Goal: Task Accomplishment & Management: Complete application form

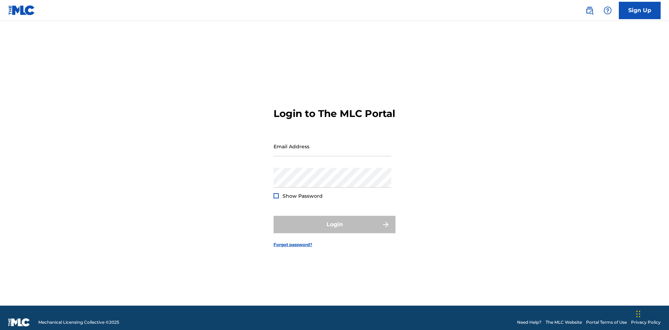
scroll to position [9, 0]
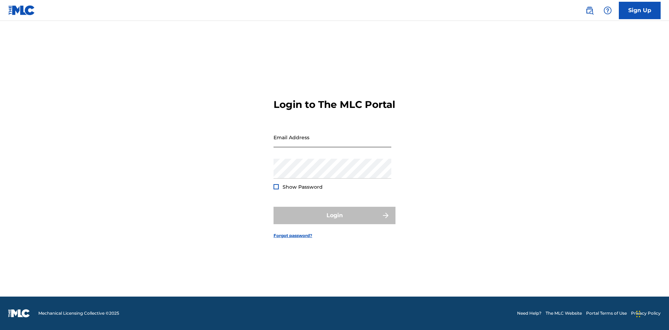
click at [332, 143] on input "Email Address" at bounding box center [333, 138] width 118 height 20
type input "[EMAIL_ADDRESS][DOMAIN_NAME]"
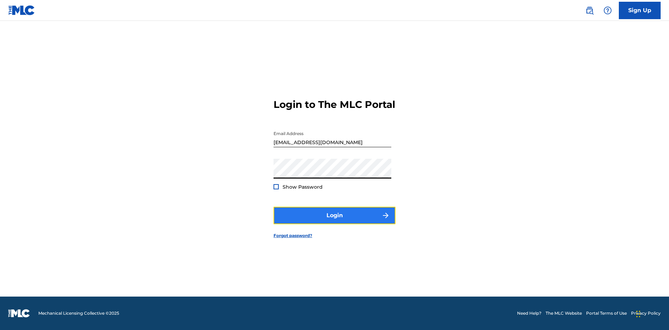
click at [334, 222] on button "Login" at bounding box center [335, 215] width 122 height 17
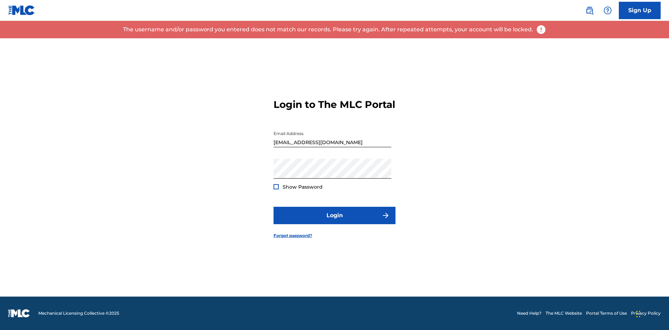
click at [332, 143] on input "[EMAIL_ADDRESS][DOMAIN_NAME]" at bounding box center [333, 138] width 118 height 20
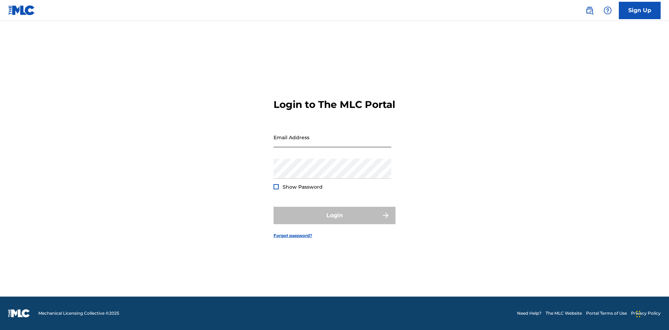
click at [332, 143] on input "Email Address" at bounding box center [333, 138] width 118 height 20
type input "[EMAIL_ADDRESS][DOMAIN_NAME]"
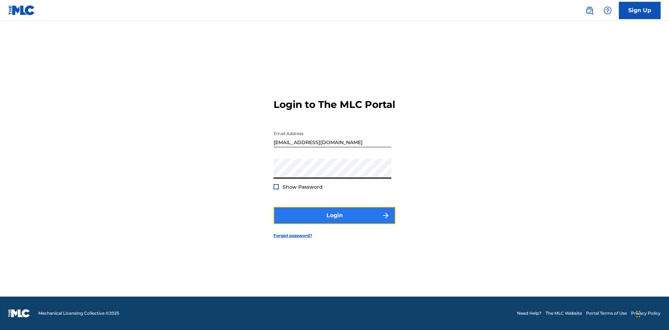
click at [334, 222] on button "Login" at bounding box center [335, 215] width 122 height 17
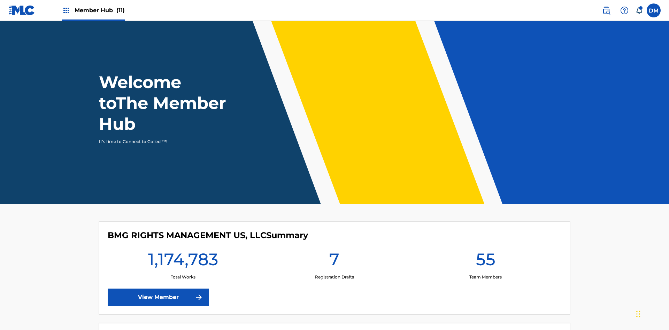
click at [93, 10] on span "Member Hub (11)" at bounding box center [100, 10] width 50 height 8
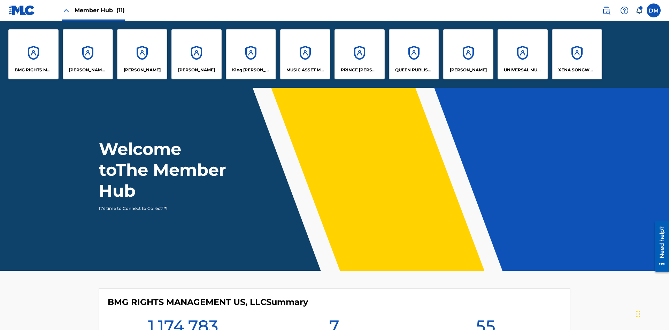
scroll to position [25, 0]
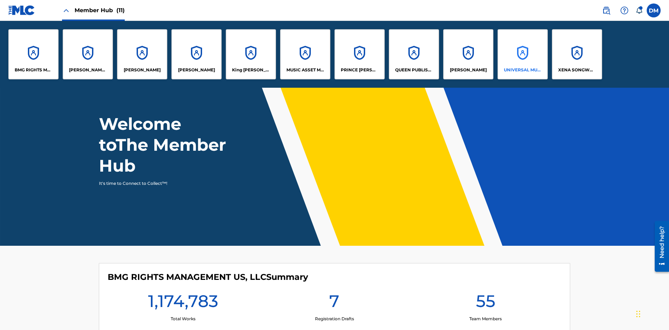
click at [522, 70] on p "UNIVERSAL MUSIC PUB GROUP" at bounding box center [523, 70] width 38 height 6
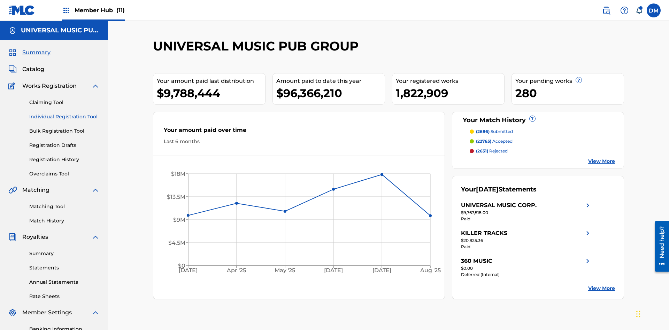
click at [64, 113] on link "Individual Registration Tool" at bounding box center [64, 116] width 70 height 7
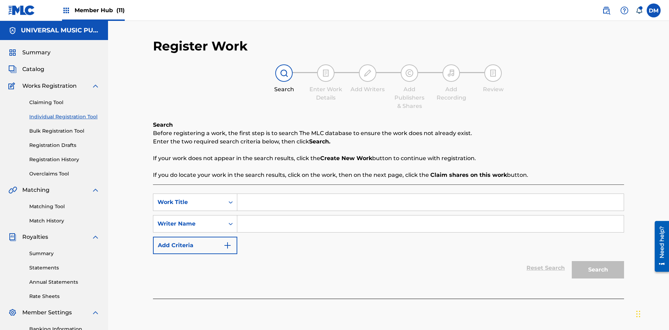
scroll to position [102, 0]
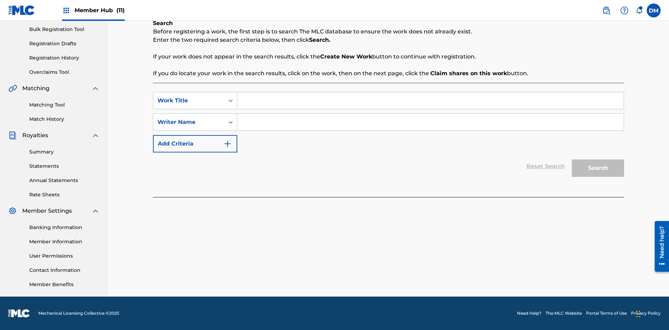
click at [430, 101] on input "Search Form" at bounding box center [430, 100] width 386 height 17
type input "My Favorite Dummy Music Work"
click at [430, 122] on input "Search Form" at bounding box center [430, 122] width 386 height 17
type input "1234567890"
click at [598, 168] on button "Search" at bounding box center [598, 168] width 52 height 17
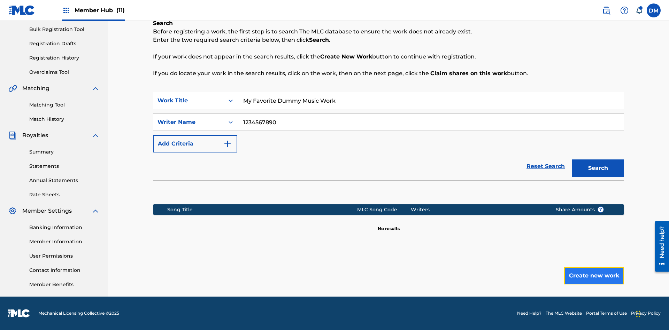
click at [594, 276] on button "Create new work" at bounding box center [594, 275] width 60 height 17
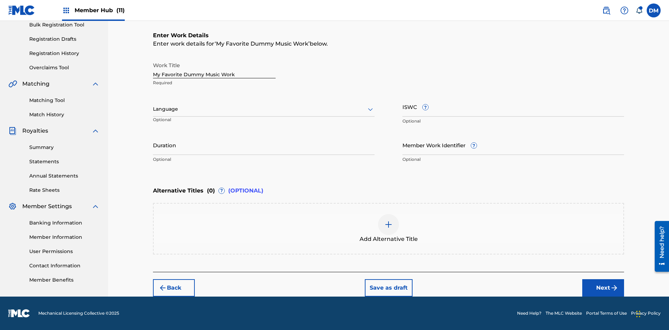
scroll to position [0, 0]
click at [603, 288] on button "Next" at bounding box center [603, 287] width 42 height 17
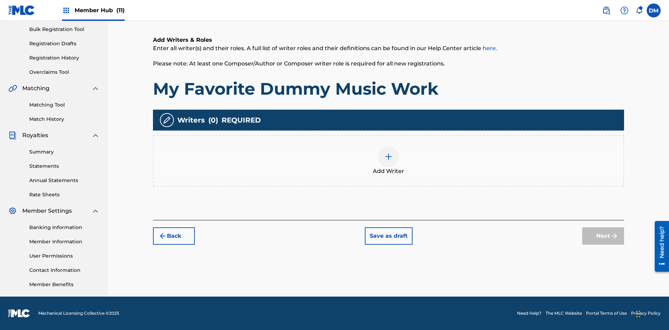
click at [388, 161] on img at bounding box center [388, 157] width 8 height 8
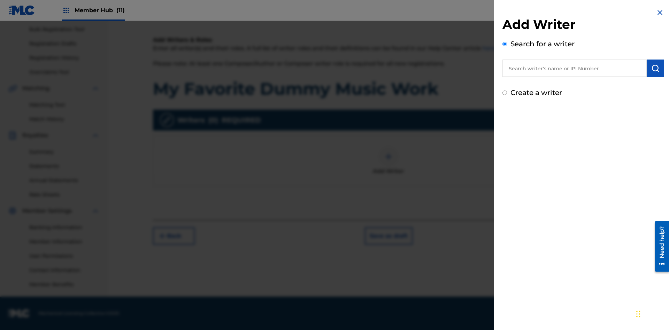
click at [575, 68] on input "text" at bounding box center [574, 68] width 144 height 17
type input "MARK STEVEN BERKOWITZ"
click at [655, 68] on img "submit" at bounding box center [655, 68] width 8 height 8
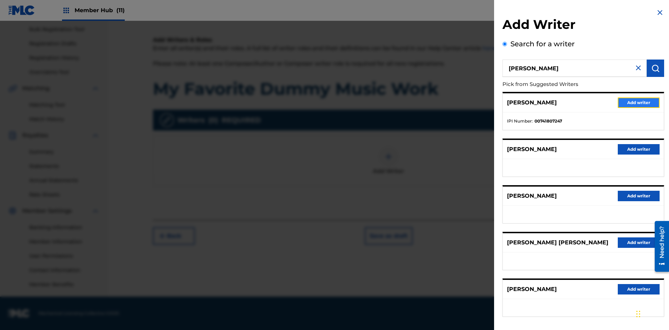
click at [639, 102] on button "Add writer" at bounding box center [639, 103] width 42 height 10
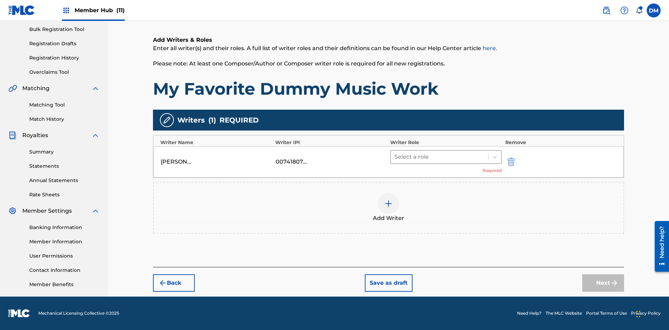
click at [395, 157] on input "text" at bounding box center [394, 157] width 1 height 8
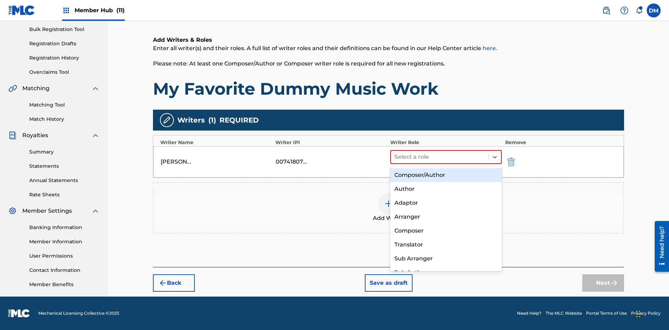
click at [446, 231] on div "Composer" at bounding box center [445, 231] width 111 height 14
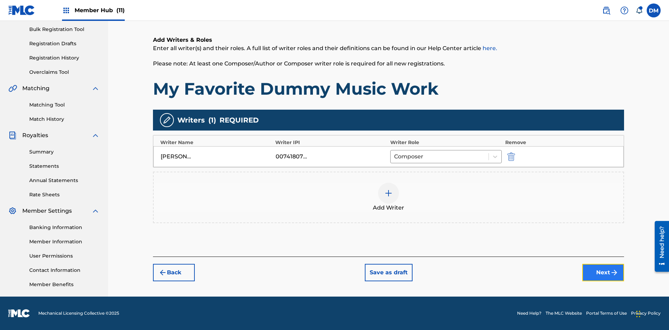
click at [603, 273] on button "Next" at bounding box center [603, 272] width 42 height 17
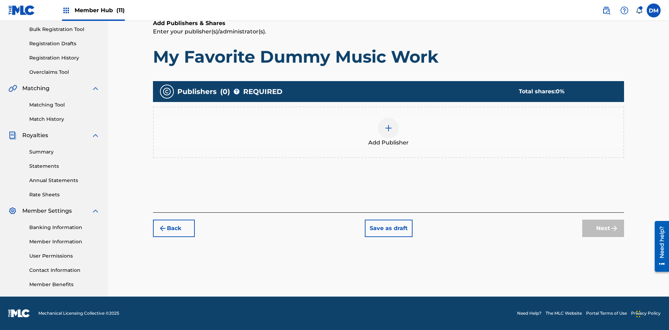
click at [388, 128] on img at bounding box center [388, 128] width 8 height 8
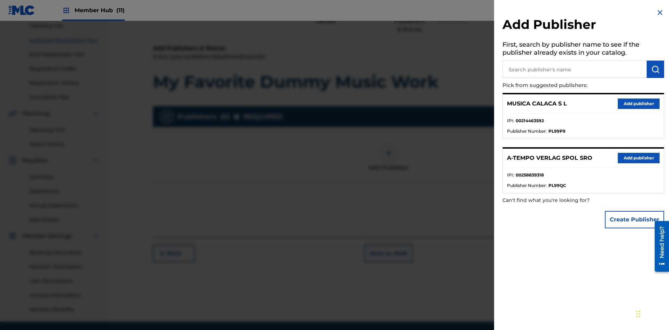
click at [575, 69] on input "text" at bounding box center [574, 69] width 144 height 17
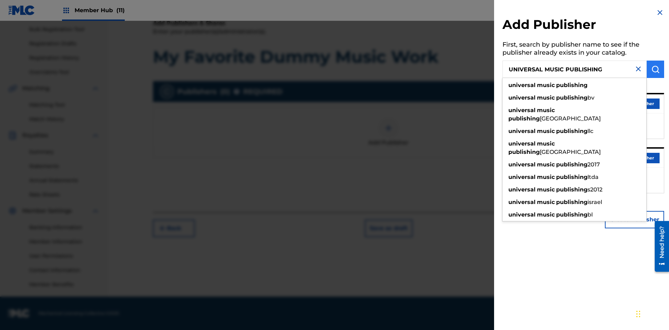
type input "UNIVERSAL MUSIC PUBLISHING"
click at [655, 69] on img "submit" at bounding box center [655, 69] width 8 height 8
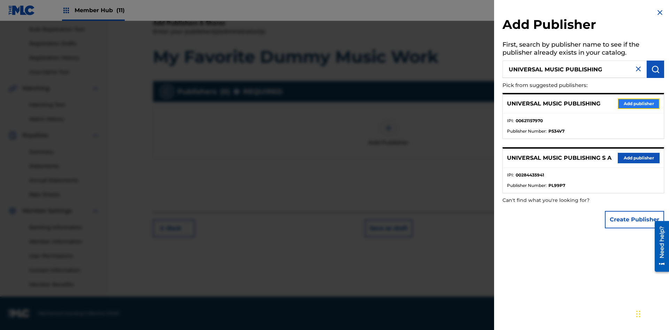
click at [639, 103] on button "Add publisher" at bounding box center [639, 104] width 42 height 10
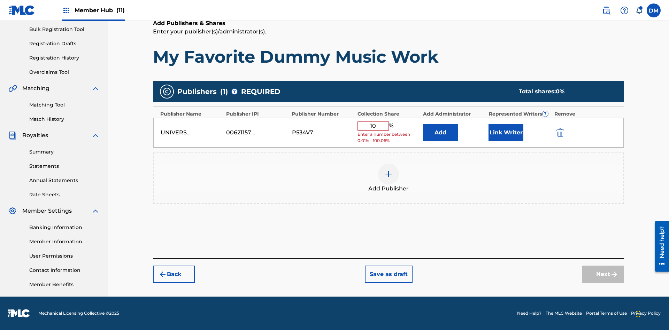
type input "100"
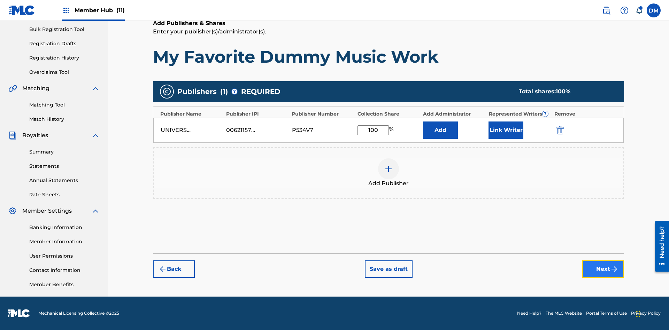
click at [603, 269] on button "Next" at bounding box center [603, 269] width 42 height 17
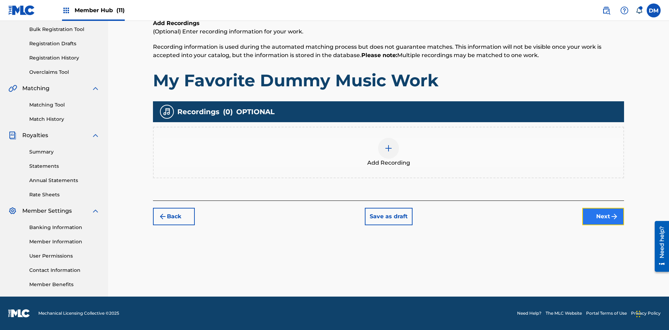
click at [603, 216] on button "Next" at bounding box center [603, 216] width 42 height 17
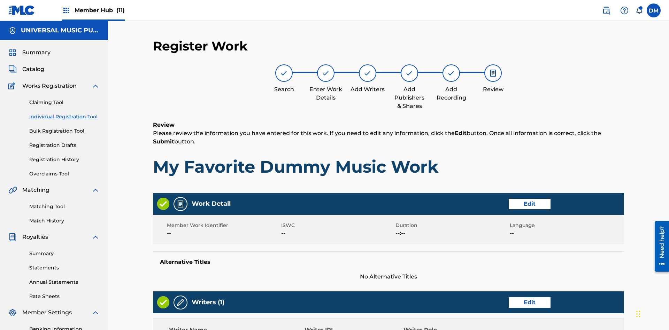
scroll to position [244, 0]
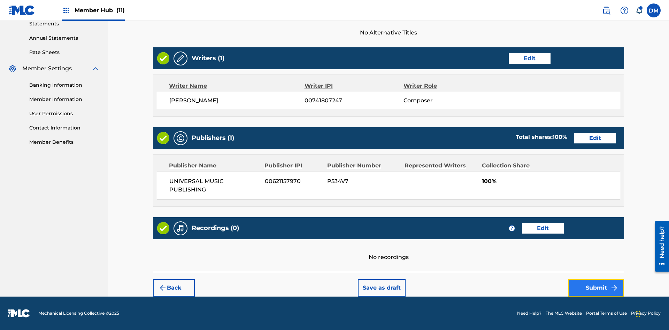
click at [596, 288] on button "Submit" at bounding box center [596, 287] width 56 height 17
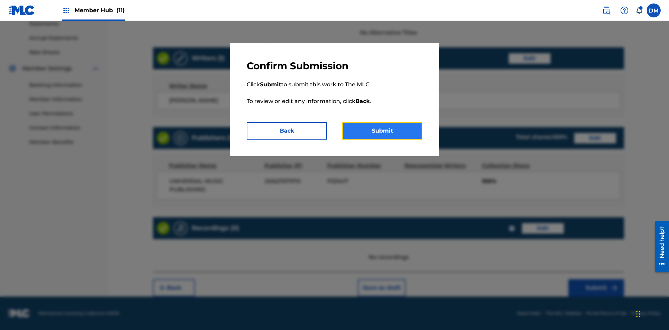
click at [382, 131] on button "Submit" at bounding box center [382, 130] width 80 height 17
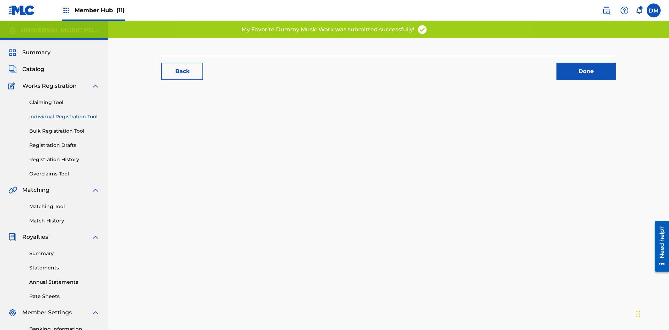
scroll to position [0, 161]
